Goal: Information Seeking & Learning: Learn about a topic

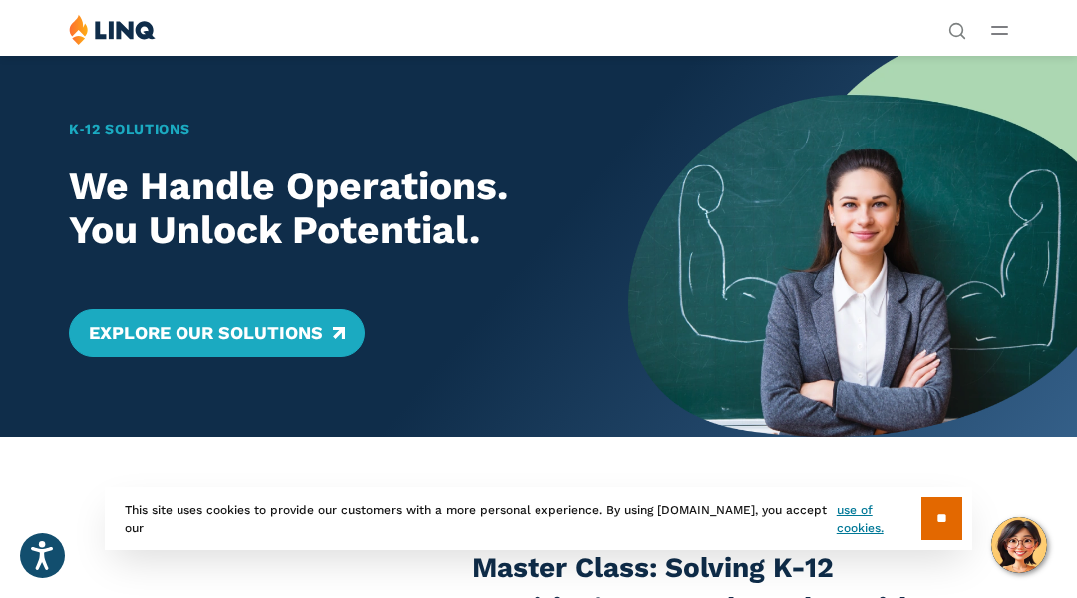
click at [100, 100] on div "K‑12 Solutions We Handle Operations. You Unlock Potential. Explore Our Solutions" at bounding box center [314, 246] width 628 height 382
